Goal: Go to known website: Access a specific website the user already knows

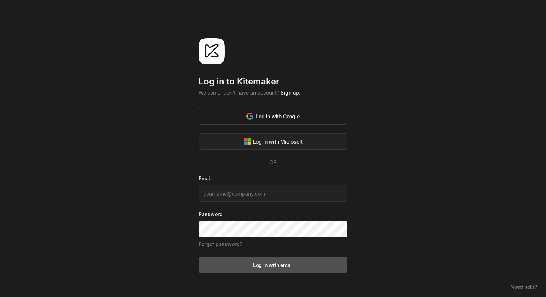
click at [267, 118] on div "Log in with Google" at bounding box center [272, 117] width 53 height 8
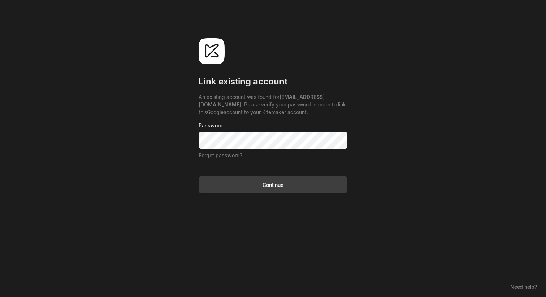
click at [199, 177] on button "Continue" at bounding box center [273, 185] width 149 height 17
